Goal: Information Seeking & Learning: Understand process/instructions

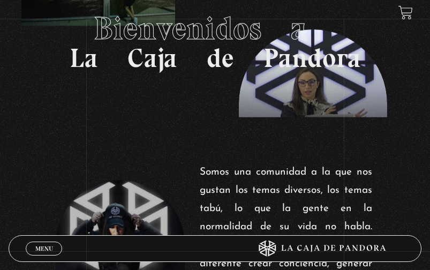
scroll to position [214, 0]
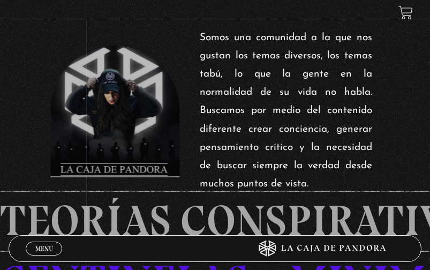
click at [43, 248] on span "Menu" at bounding box center [44, 248] width 18 height 6
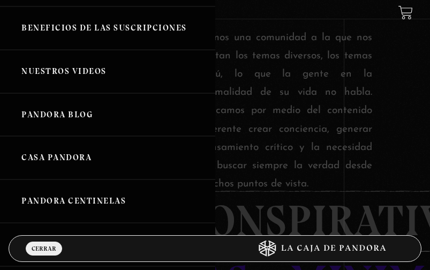
scroll to position [54, 0]
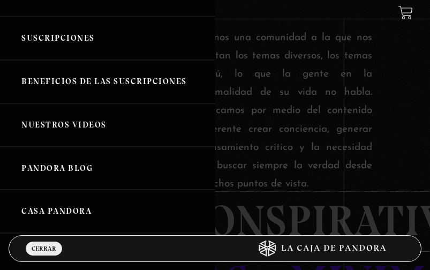
click at [81, 87] on link "Beneficios de las suscripciones" at bounding box center [107, 81] width 215 height 43
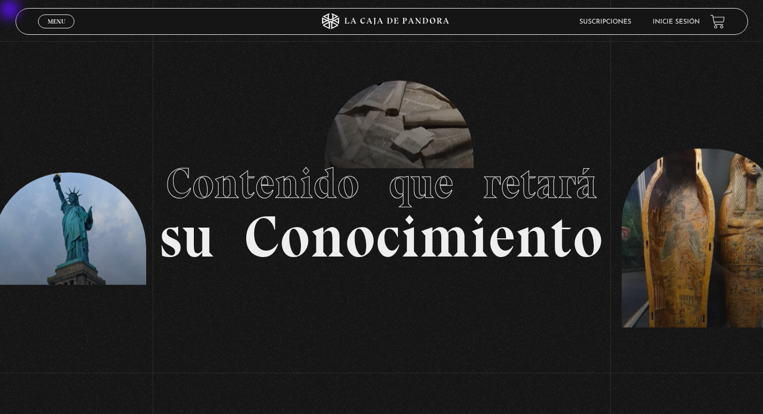
click at [59, 21] on span "Menu" at bounding box center [57, 21] width 18 height 6
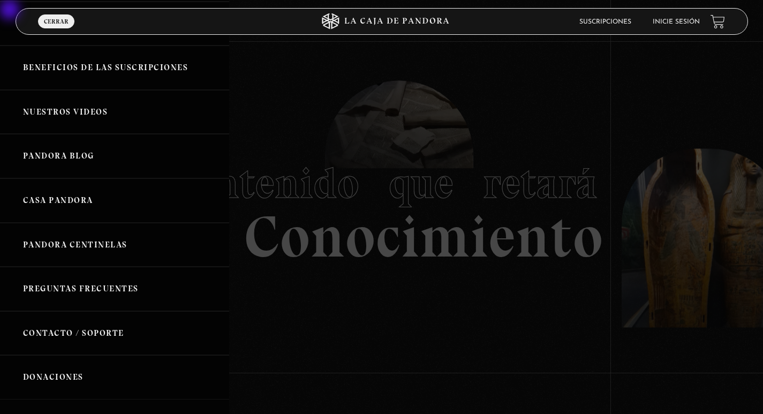
scroll to position [211, 0]
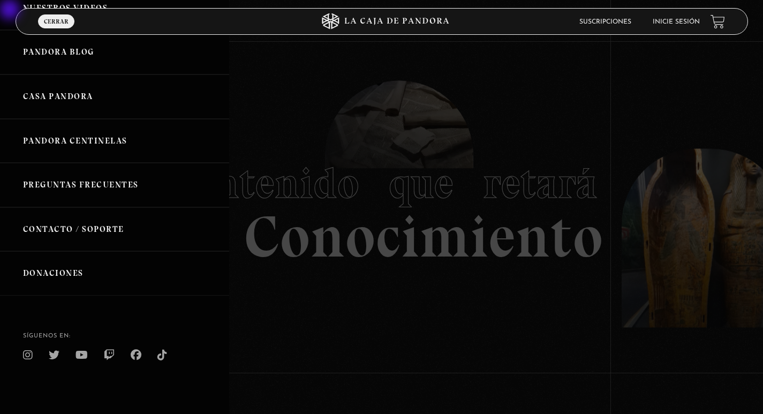
click at [85, 186] on link "Preguntas Frecuentes" at bounding box center [114, 185] width 229 height 44
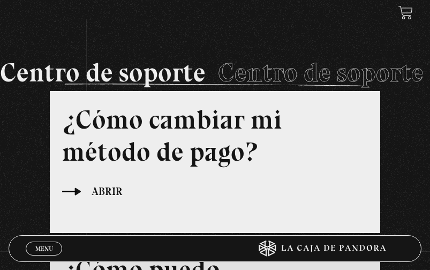
click at [183, 131] on h3 "¿Cómo cambiar mi método de pago?" at bounding box center [214, 135] width 305 height 64
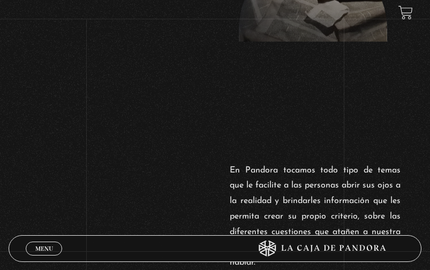
scroll to position [321, 0]
